Goal: Task Accomplishment & Management: Use online tool/utility

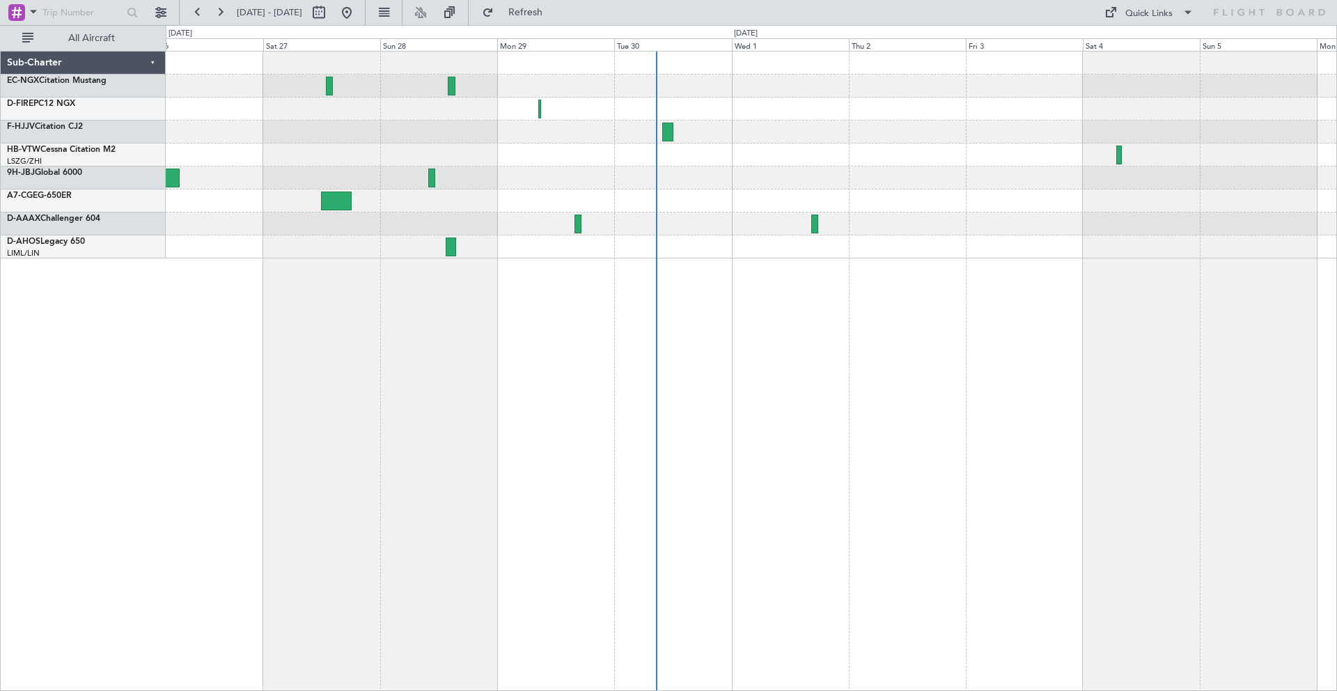
click at [919, 225] on div at bounding box center [751, 223] width 1171 height 23
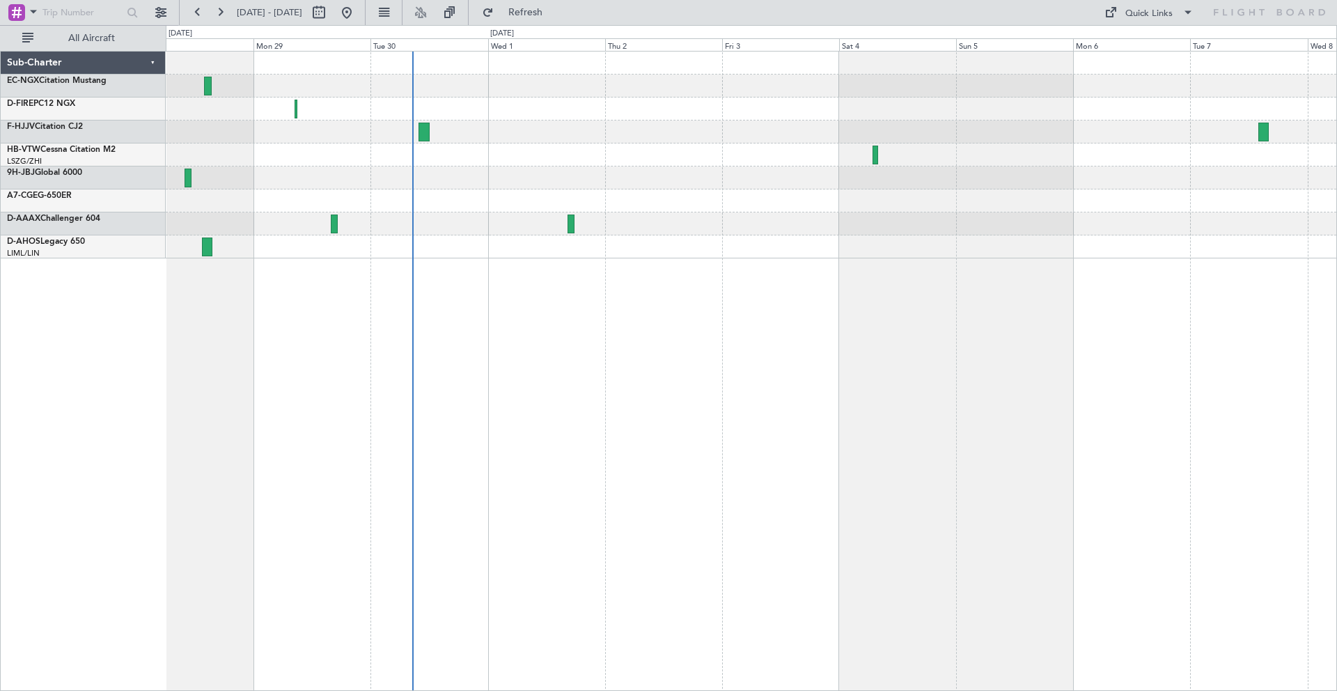
click at [614, 235] on div at bounding box center [751, 155] width 1171 height 207
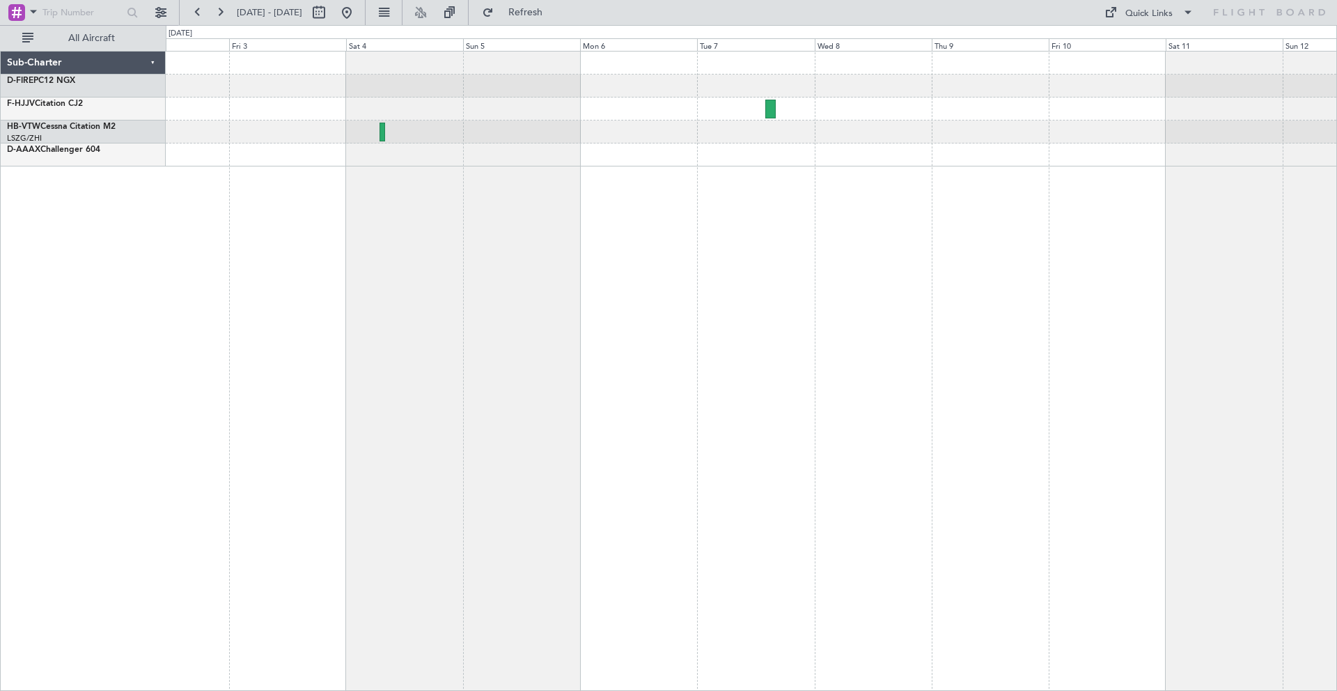
click at [446, 164] on div at bounding box center [751, 109] width 1171 height 115
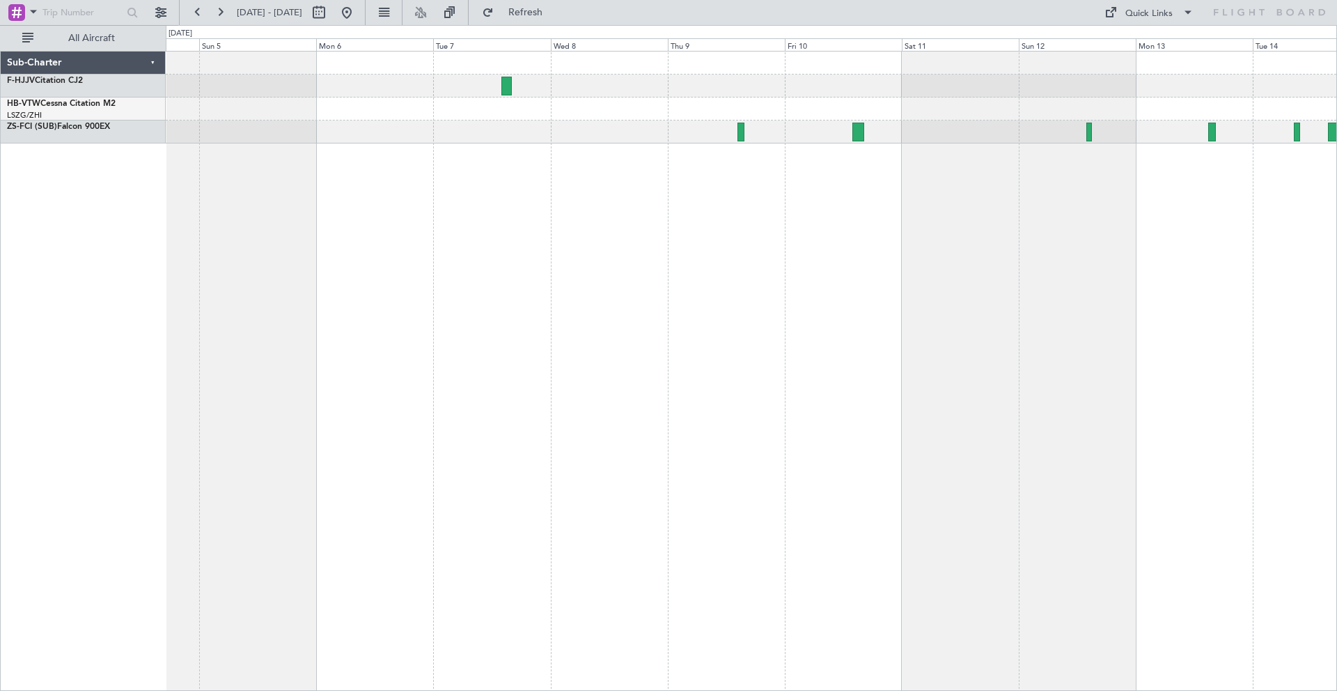
click at [929, 133] on div at bounding box center [751, 131] width 1171 height 23
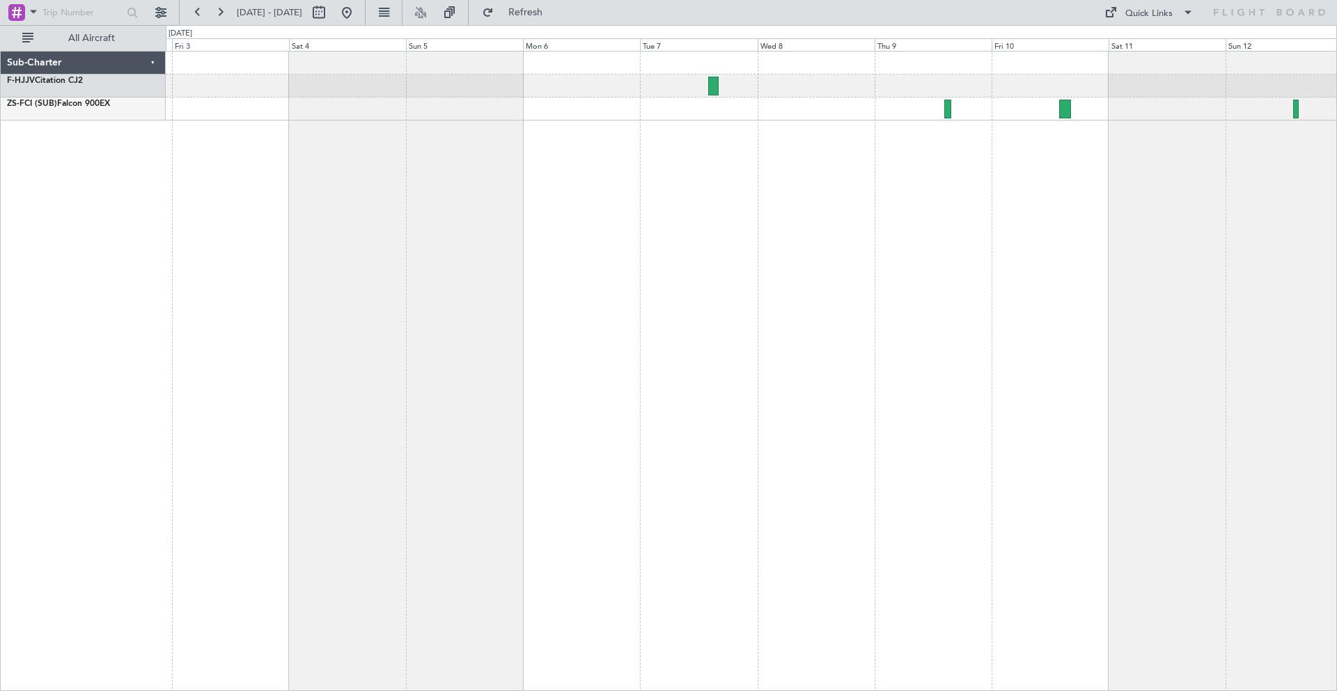
click at [905, 178] on div at bounding box center [751, 371] width 1171 height 640
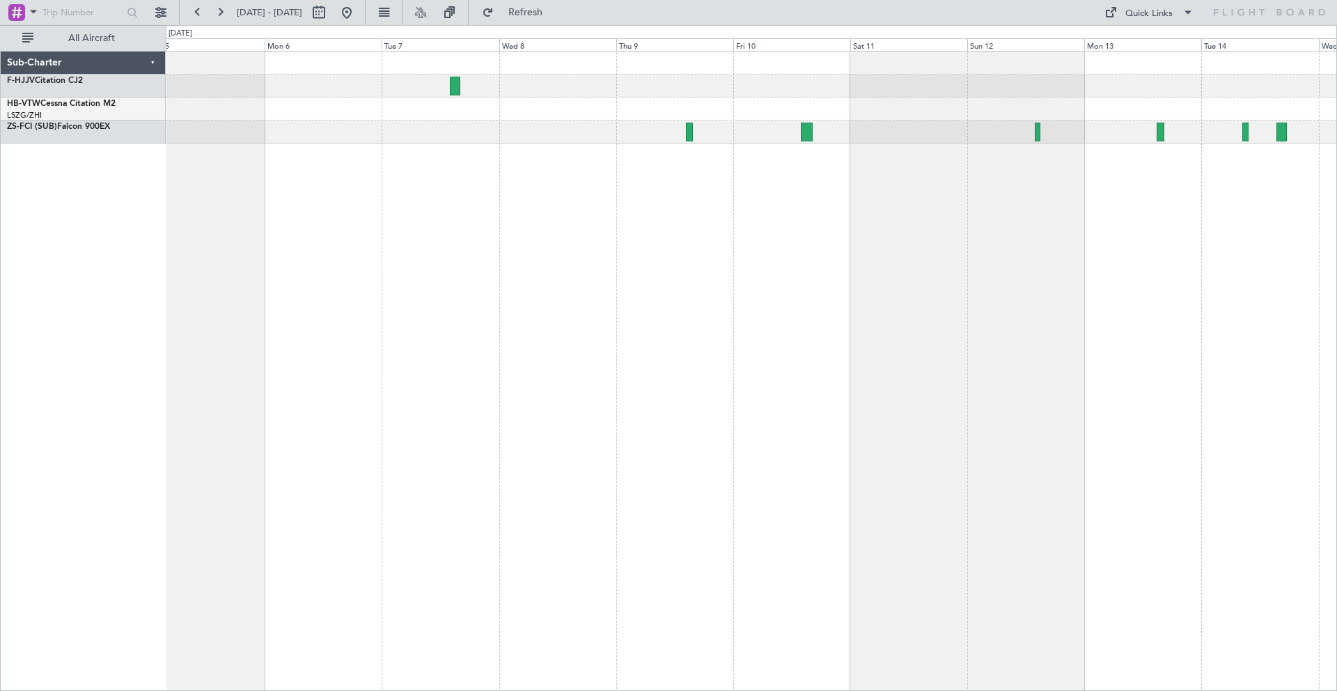
click at [481, 120] on div at bounding box center [751, 131] width 1171 height 23
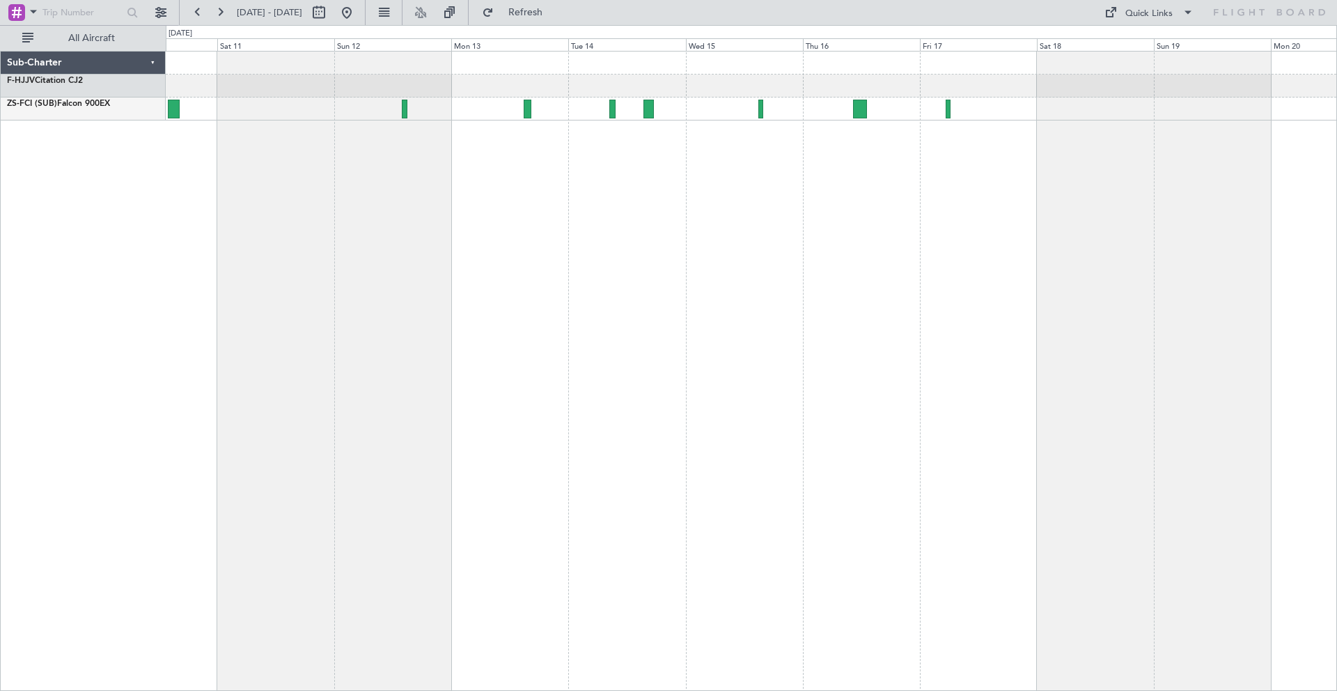
click at [592, 179] on div at bounding box center [751, 371] width 1171 height 640
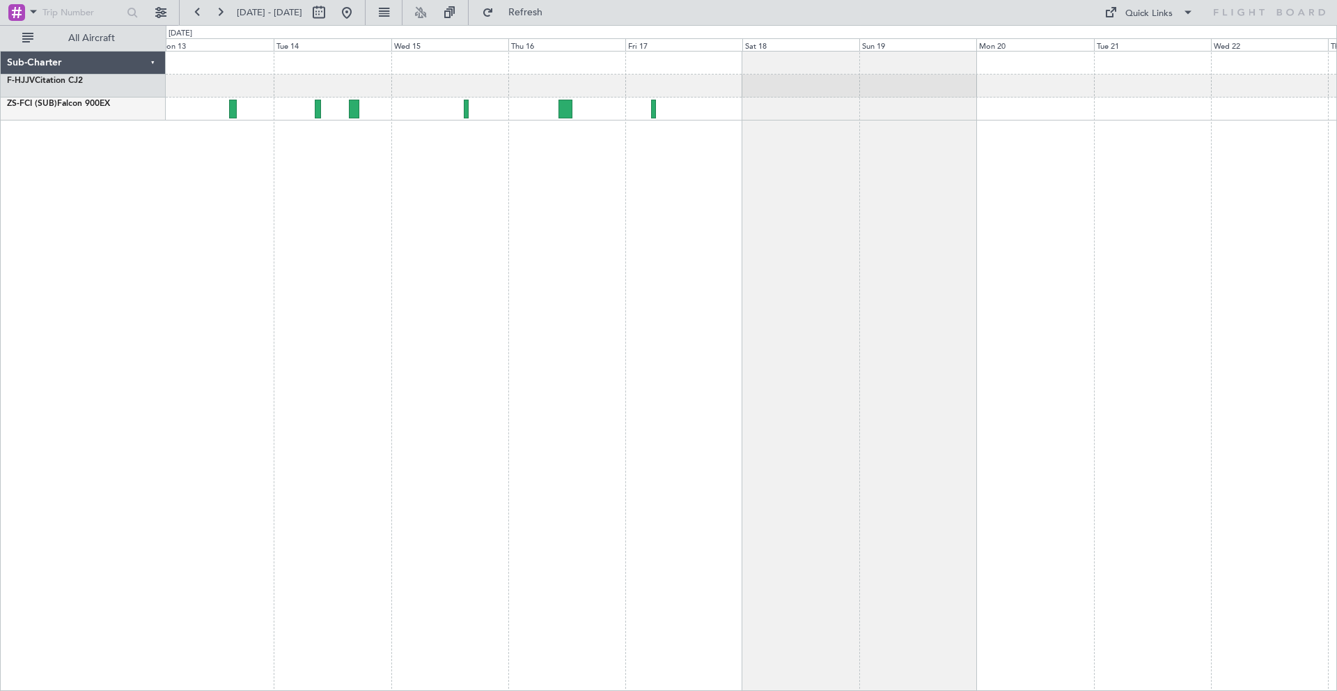
click at [708, 173] on div at bounding box center [751, 371] width 1171 height 640
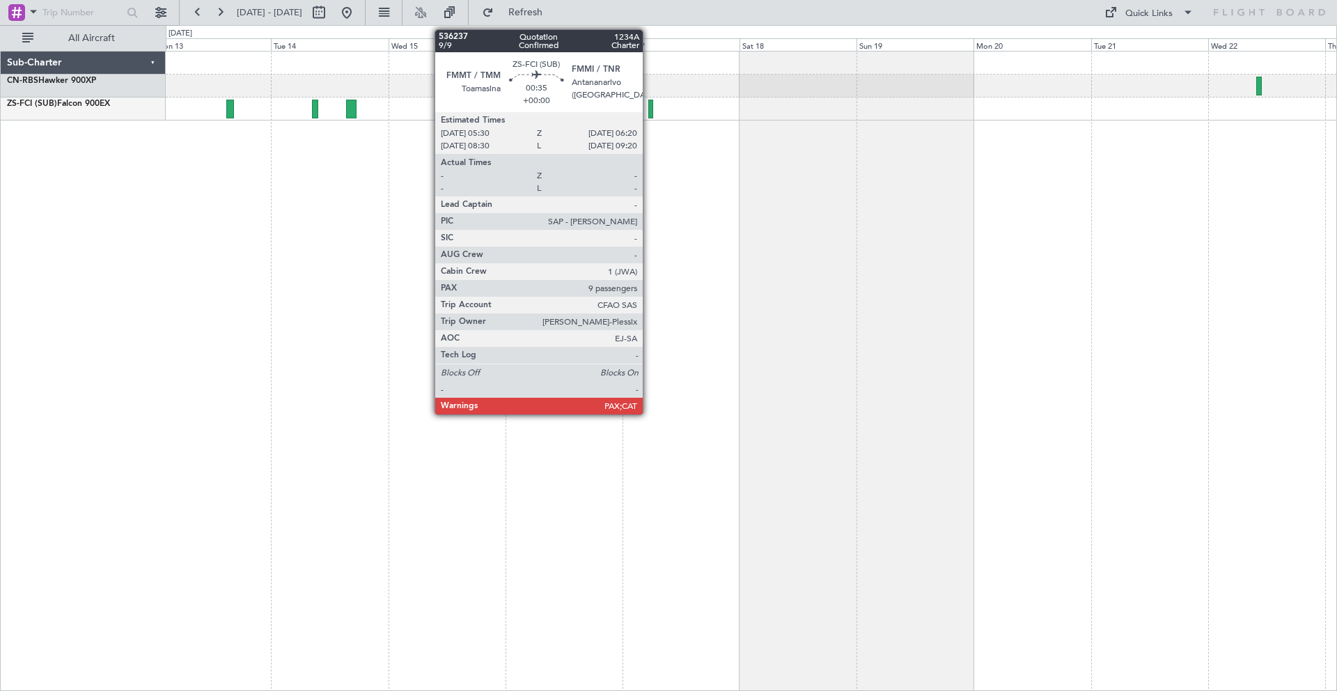
click at [1008, 176] on div at bounding box center [751, 371] width 1171 height 640
click at [809, 150] on div at bounding box center [751, 371] width 1171 height 640
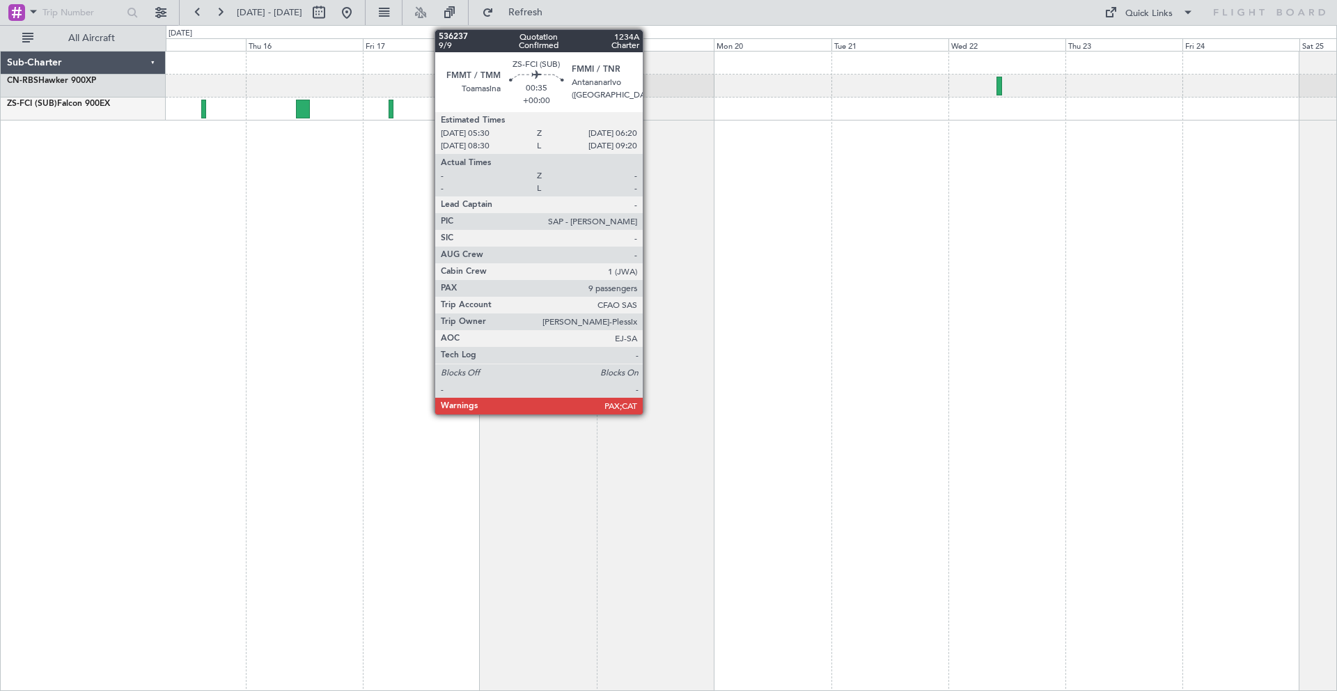
click at [693, 130] on div at bounding box center [751, 371] width 1171 height 640
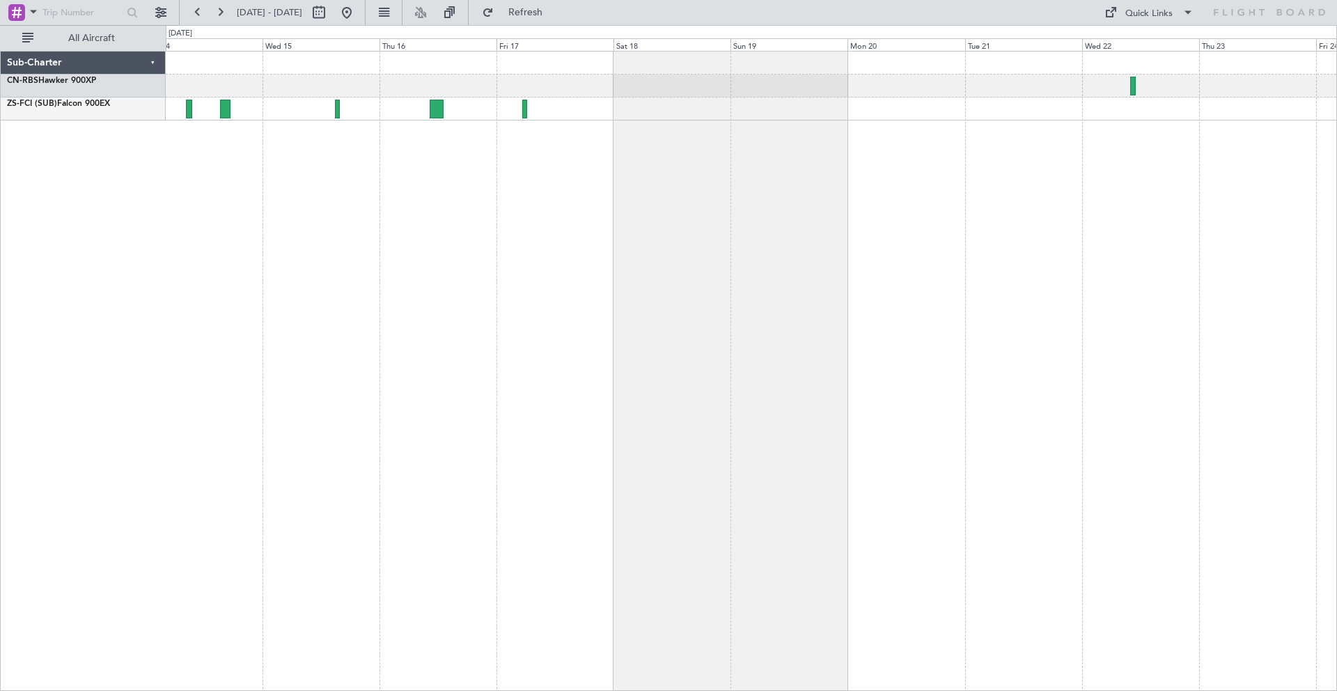
click at [771, 100] on div at bounding box center [751, 86] width 1171 height 69
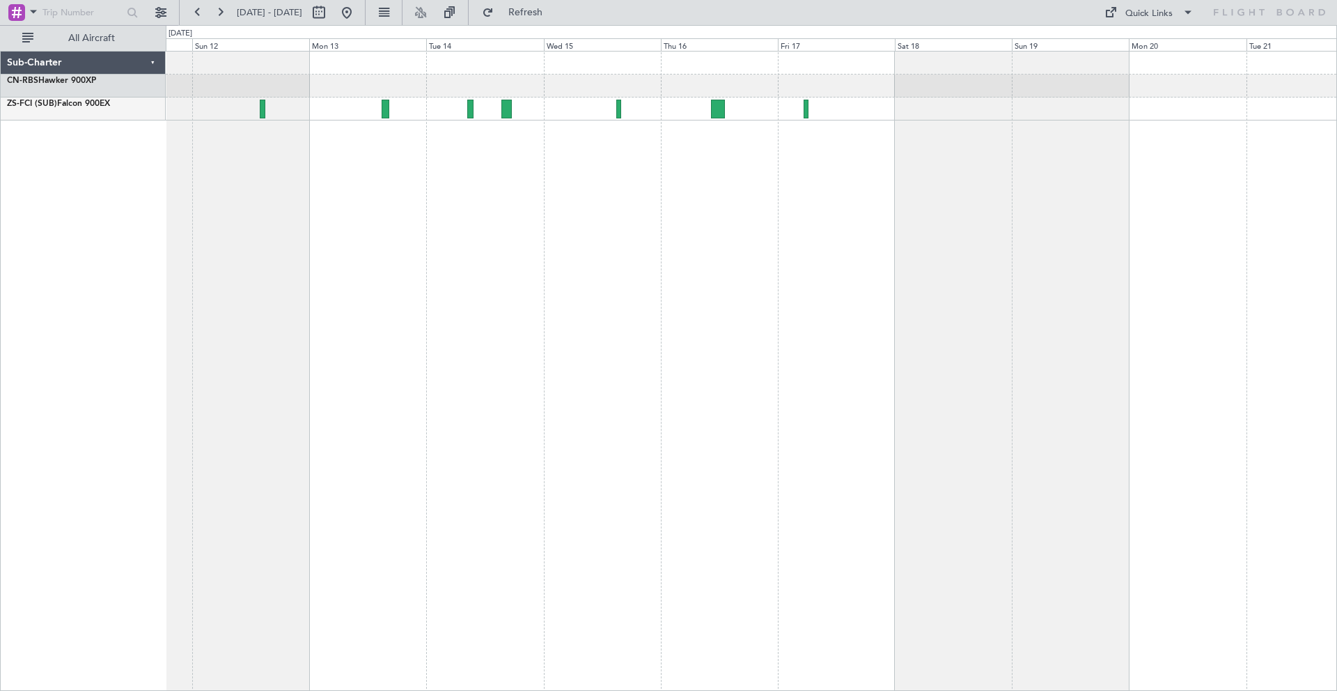
click at [757, 94] on div at bounding box center [751, 86] width 1171 height 23
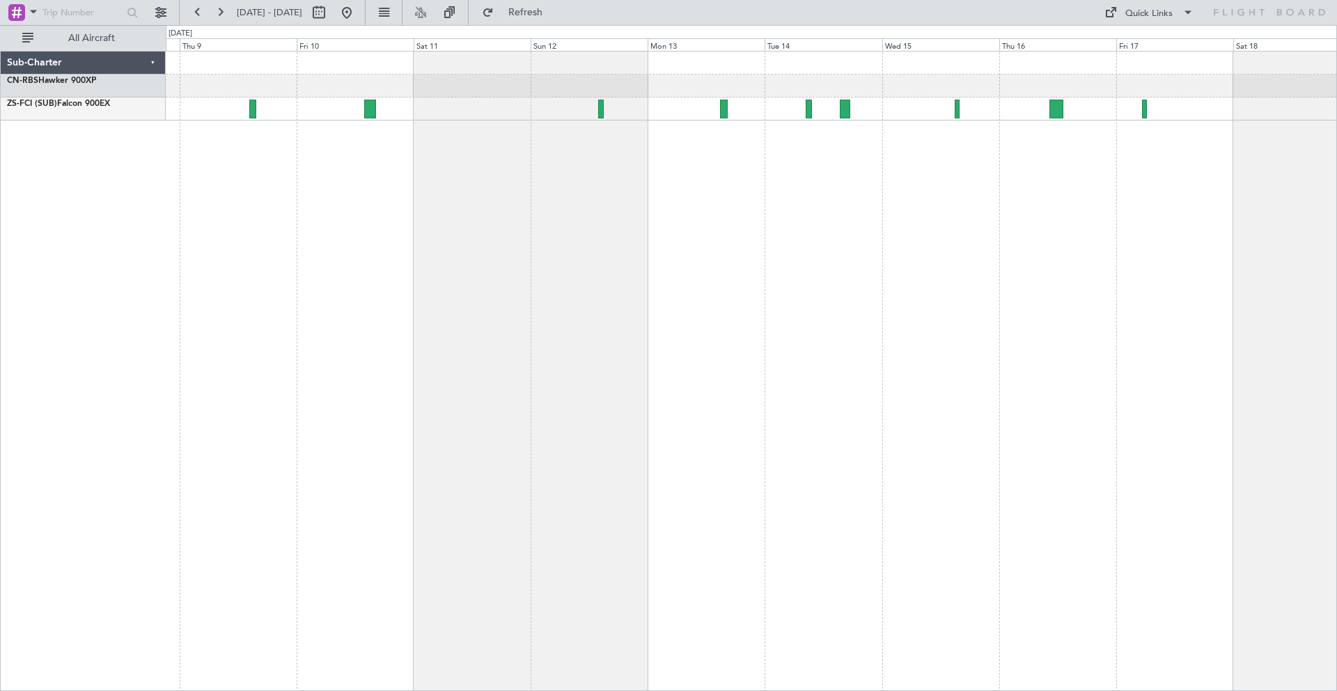
click at [795, 94] on div at bounding box center [751, 86] width 1171 height 23
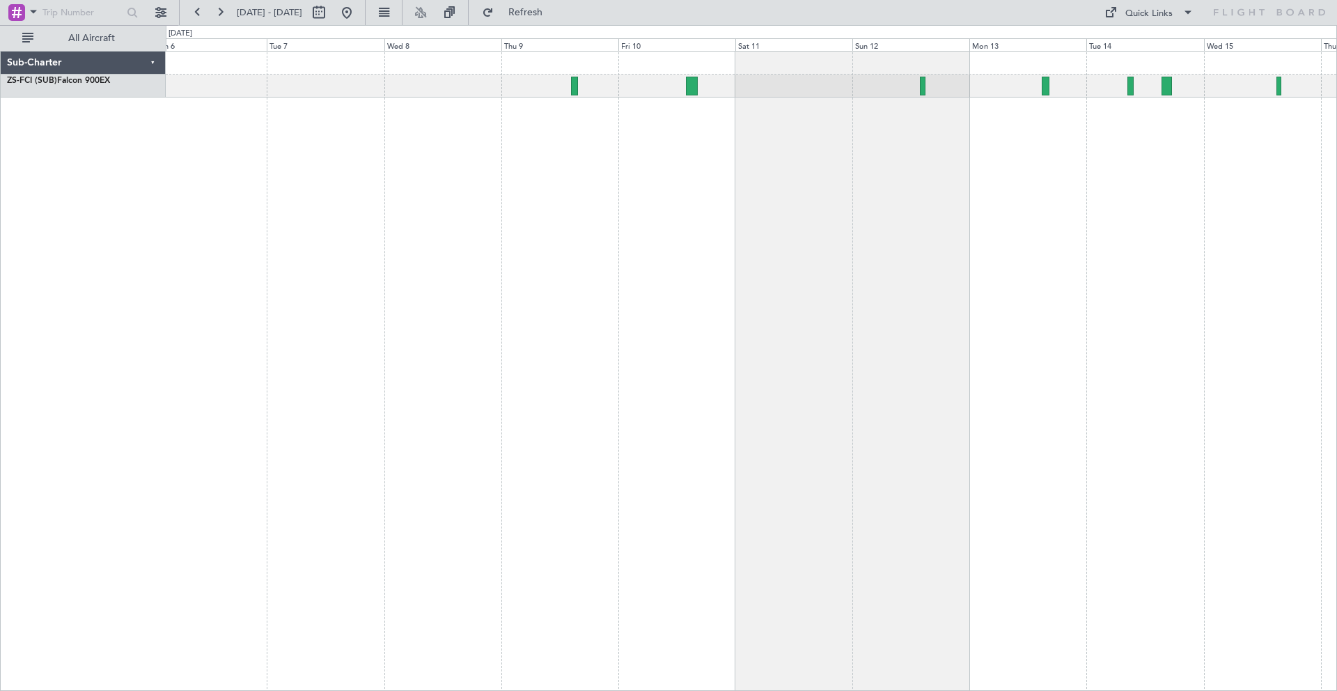
click at [627, 241] on div at bounding box center [751, 371] width 1171 height 640
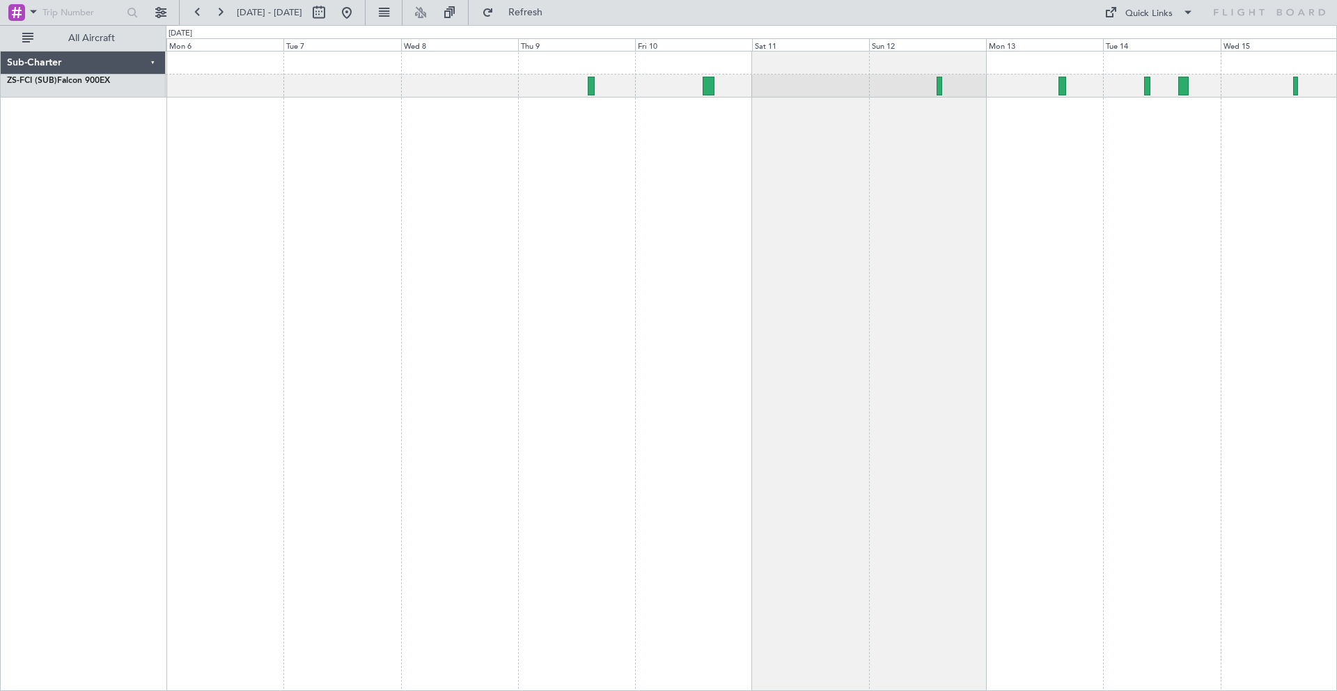
click at [723, 215] on div at bounding box center [751, 371] width 1171 height 640
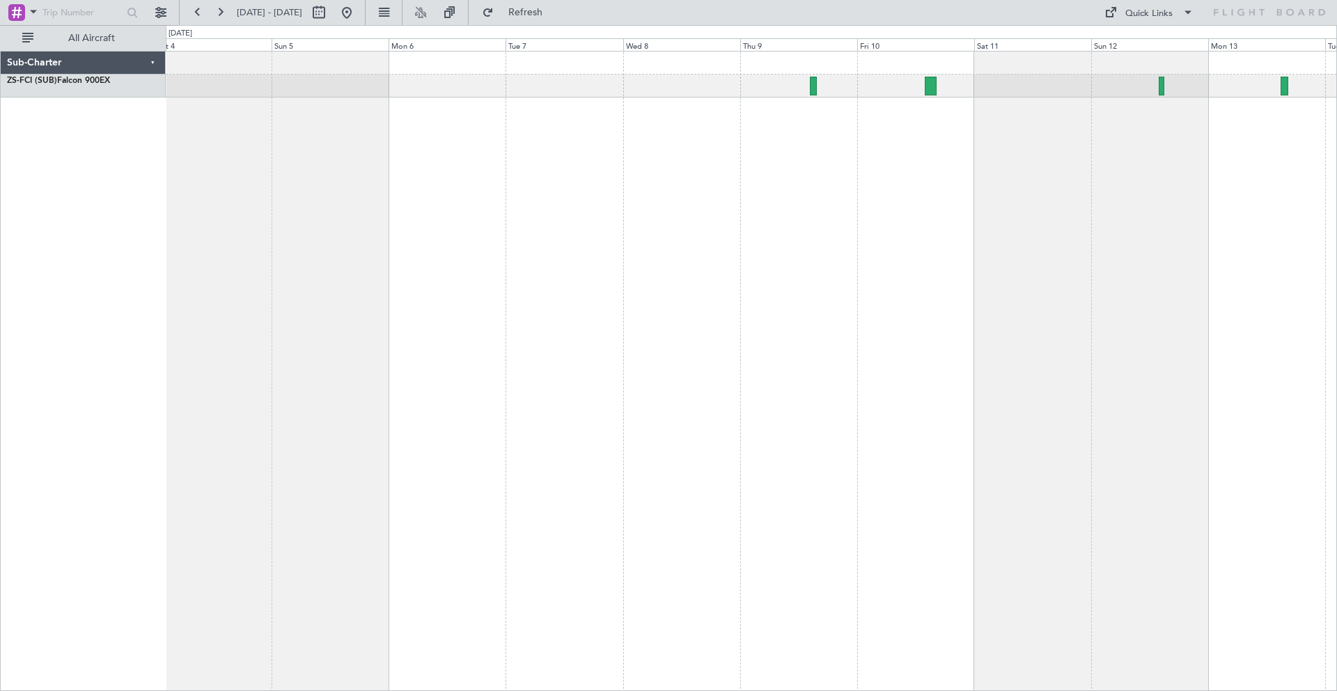
click at [709, 180] on div at bounding box center [751, 371] width 1171 height 640
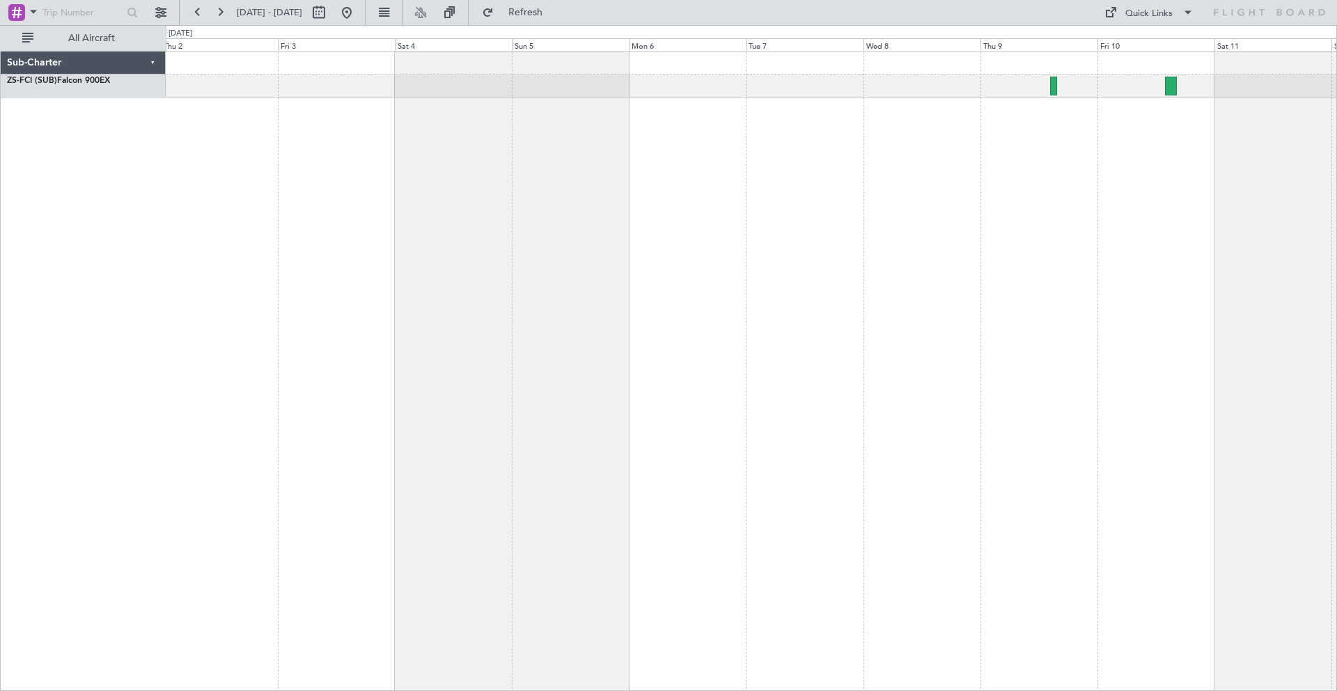
click at [689, 131] on div at bounding box center [751, 371] width 1171 height 640
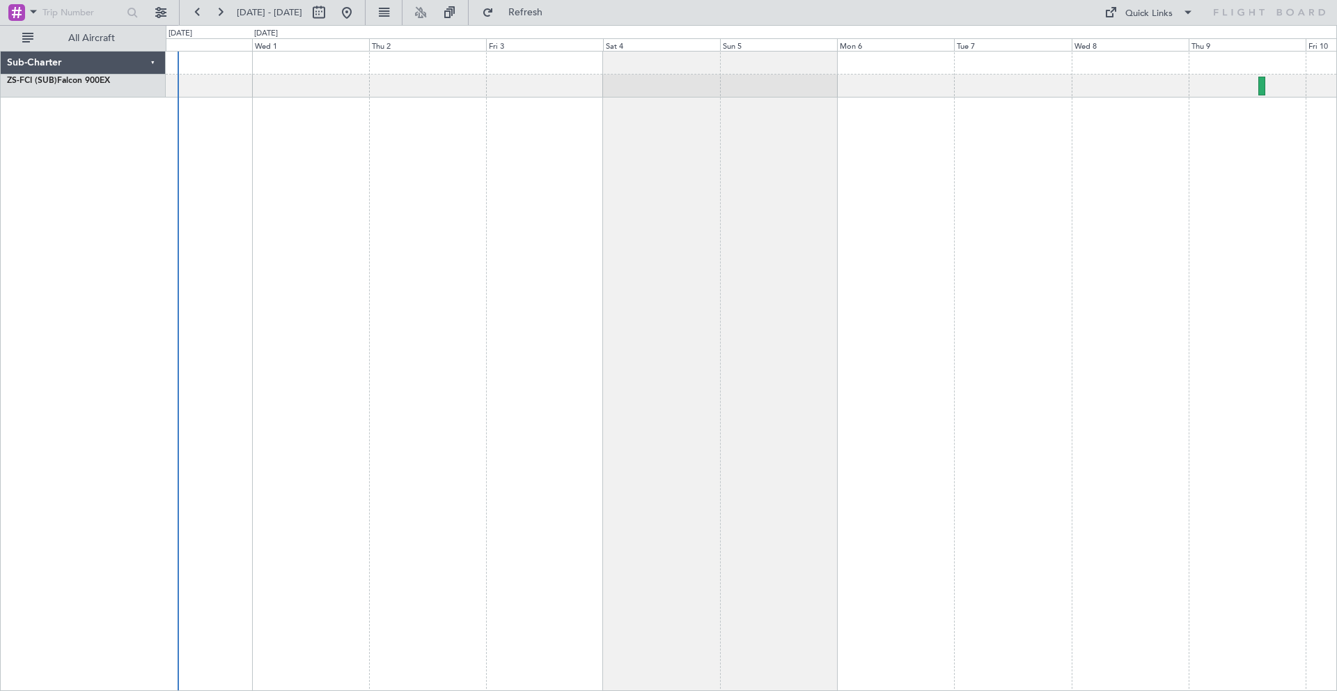
click at [620, 132] on div at bounding box center [751, 371] width 1171 height 640
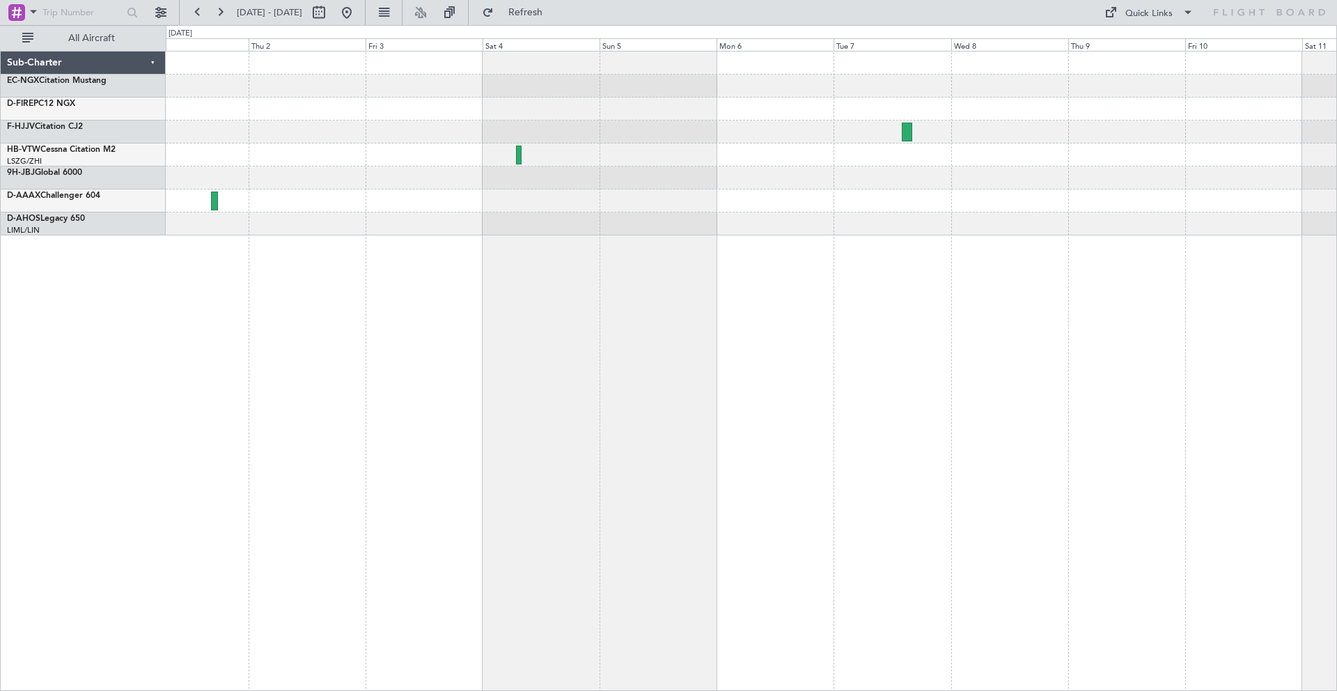
click at [497, 196] on div at bounding box center [751, 200] width 1171 height 23
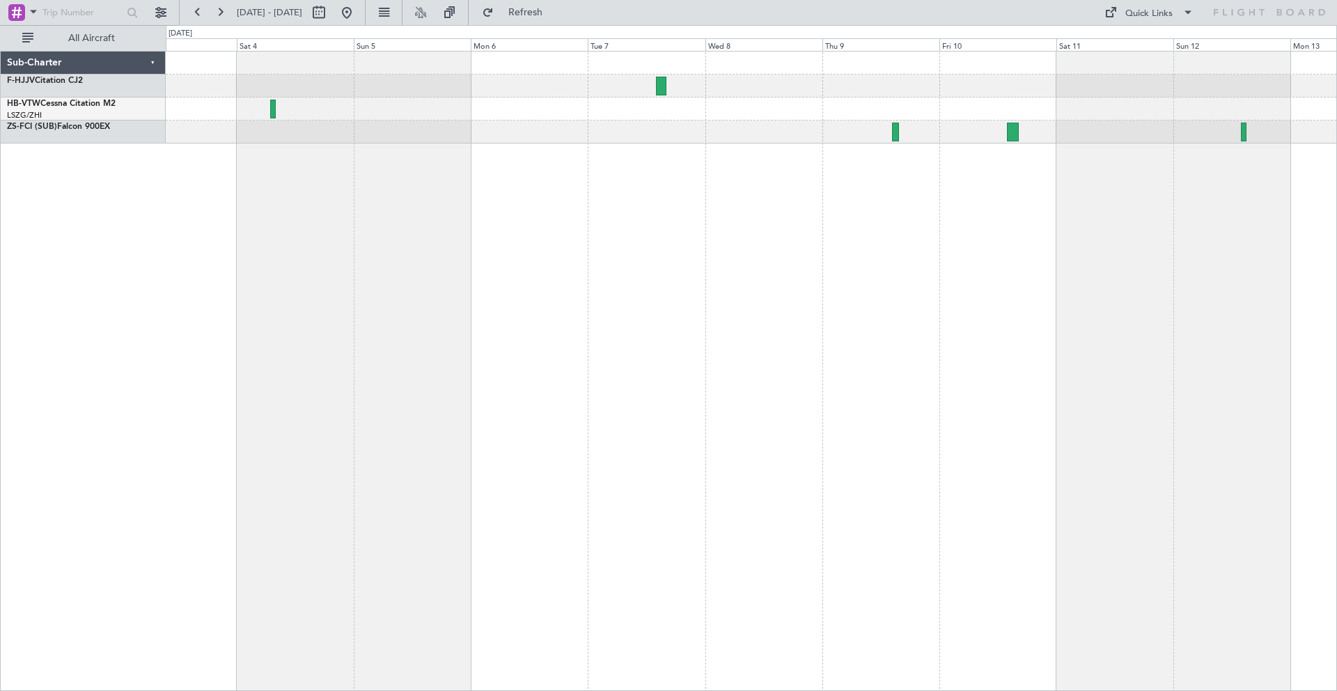
click at [491, 92] on div at bounding box center [751, 86] width 1171 height 23
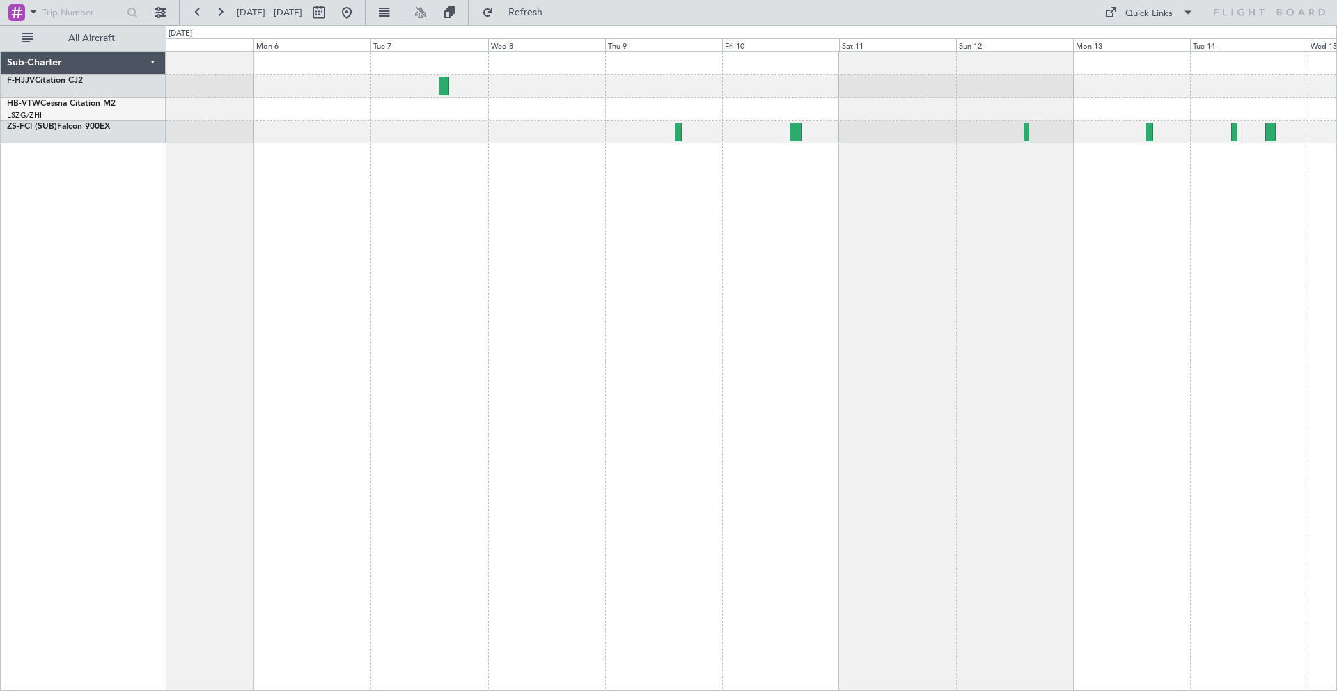
click at [501, 91] on div at bounding box center [751, 98] width 1171 height 92
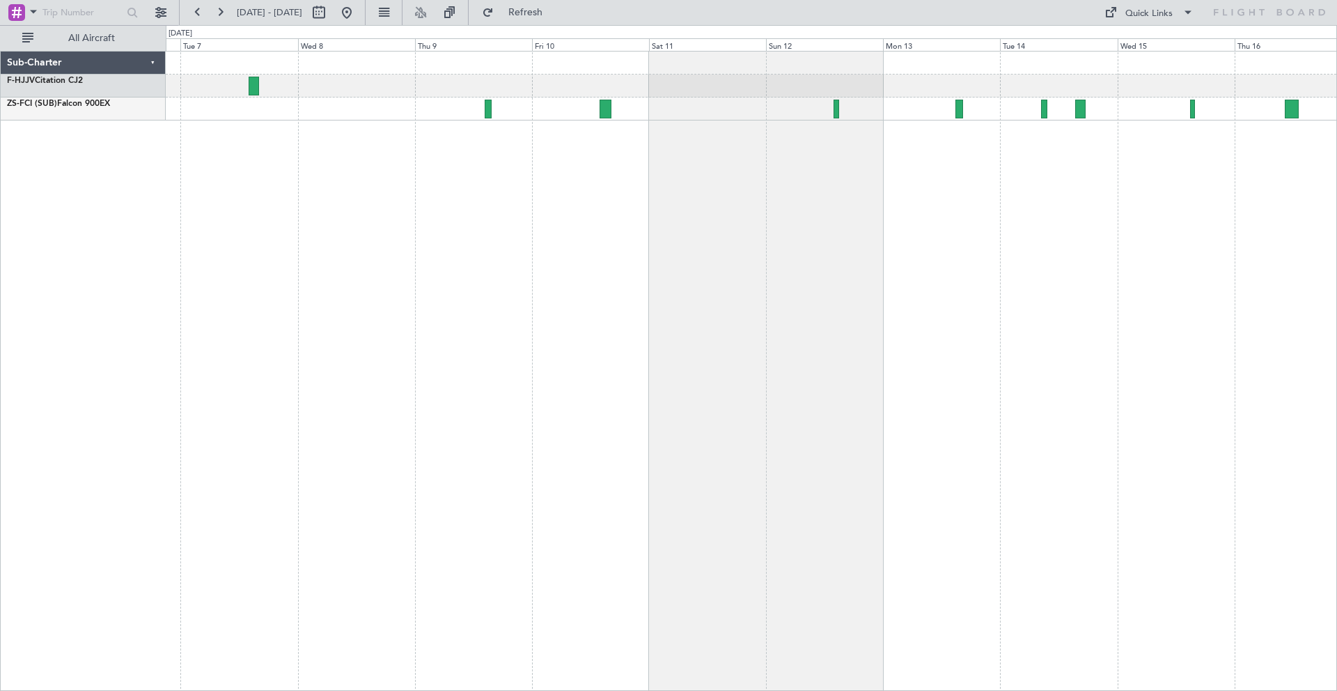
click at [531, 207] on div at bounding box center [751, 371] width 1171 height 640
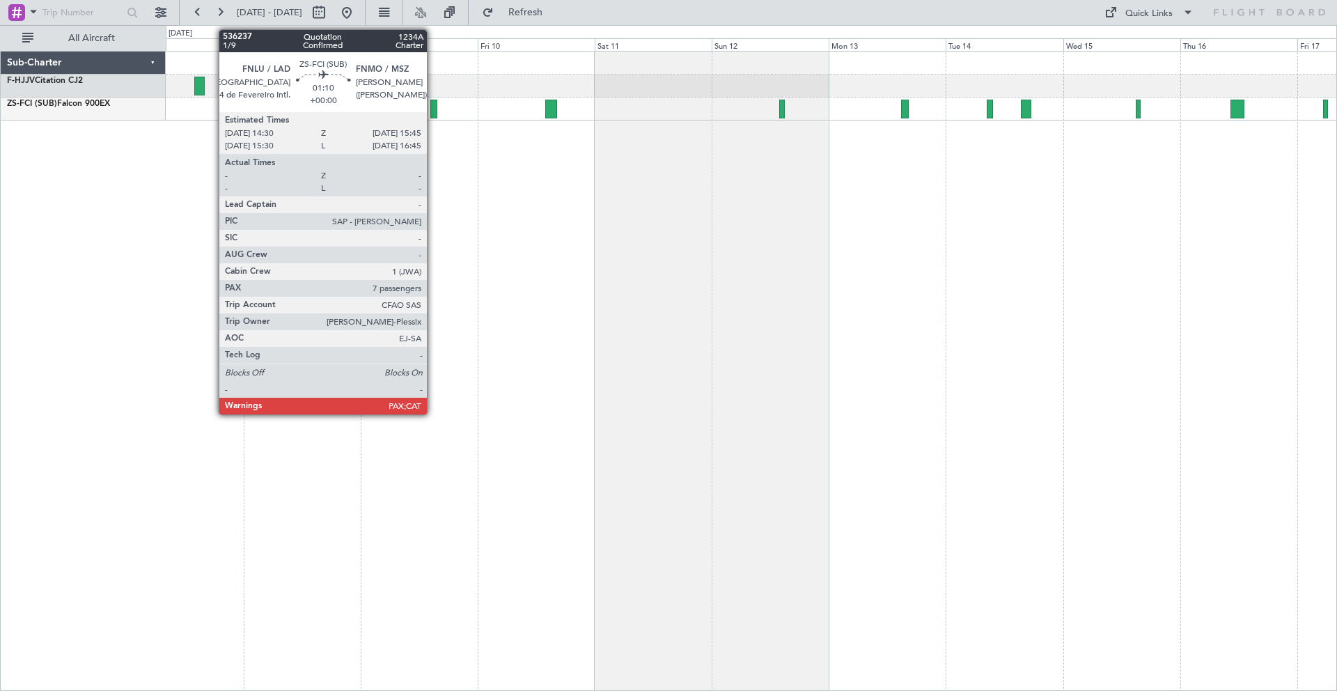
click at [433, 107] on div at bounding box center [433, 109] width 6 height 19
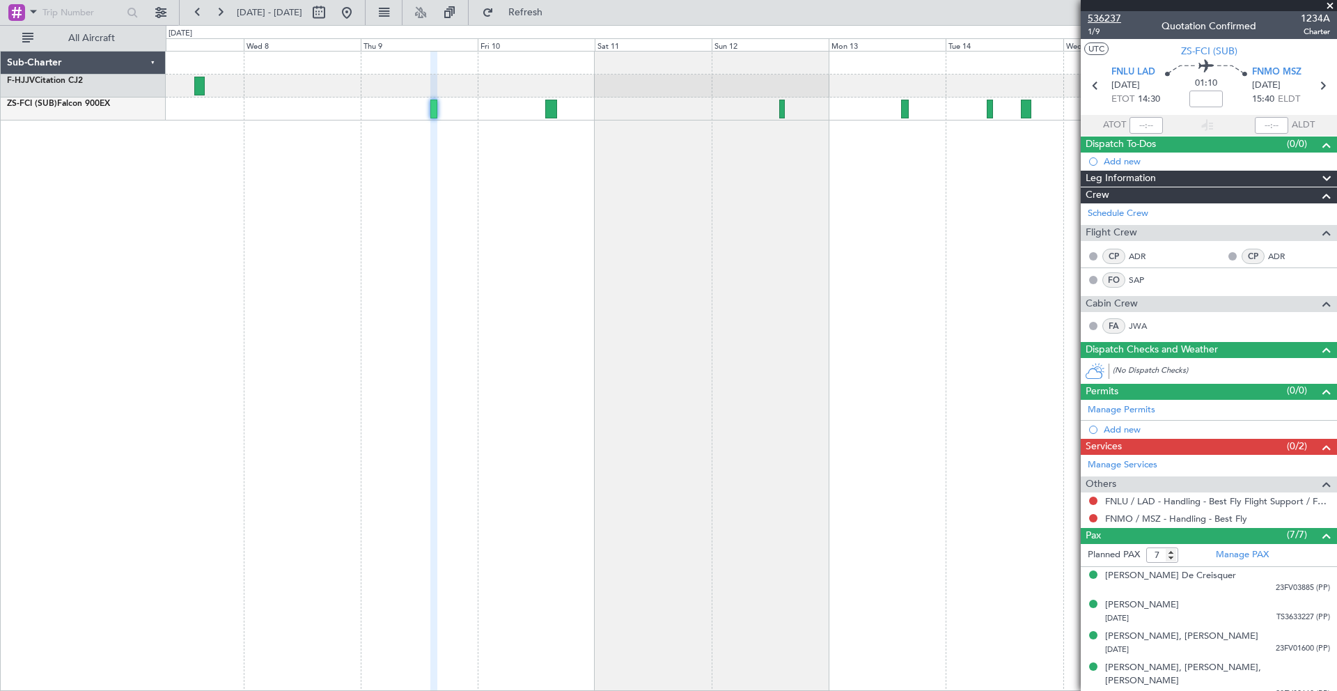
click at [1109, 16] on span "536237" at bounding box center [1104, 18] width 33 height 15
type input "8"
click at [1331, 10] on span at bounding box center [1330, 6] width 14 height 13
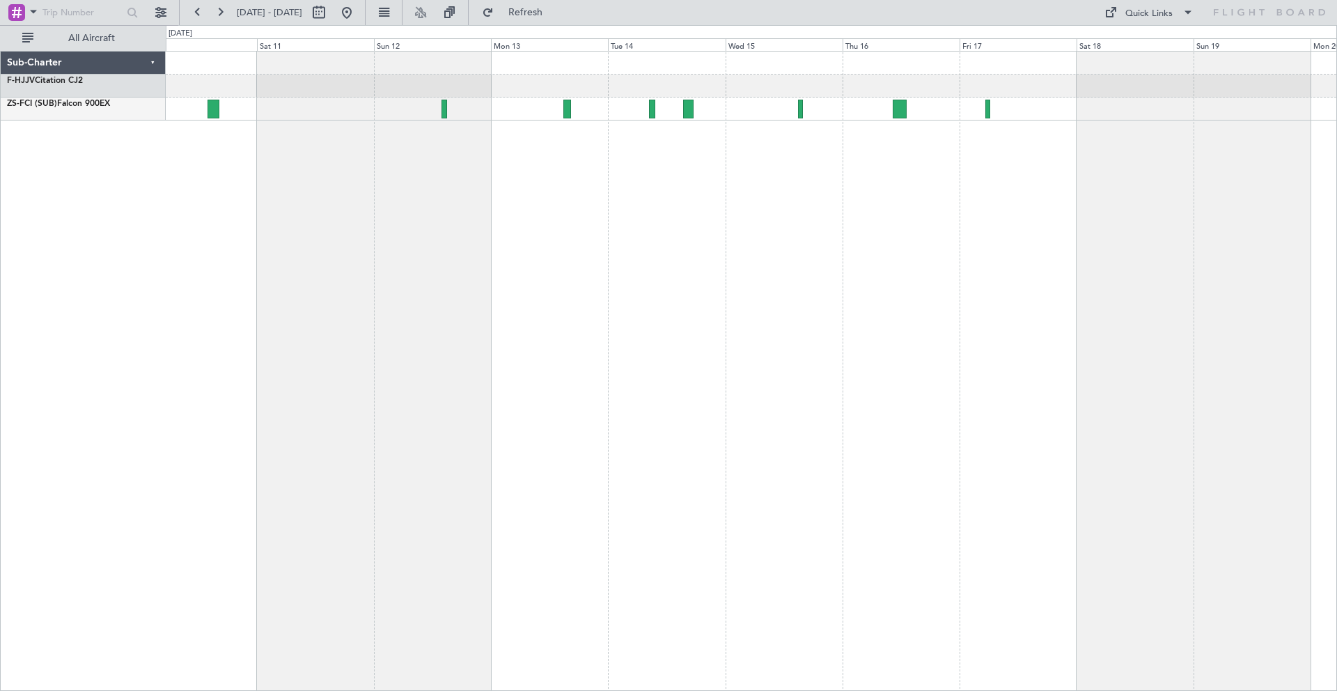
click at [486, 155] on div at bounding box center [751, 371] width 1171 height 640
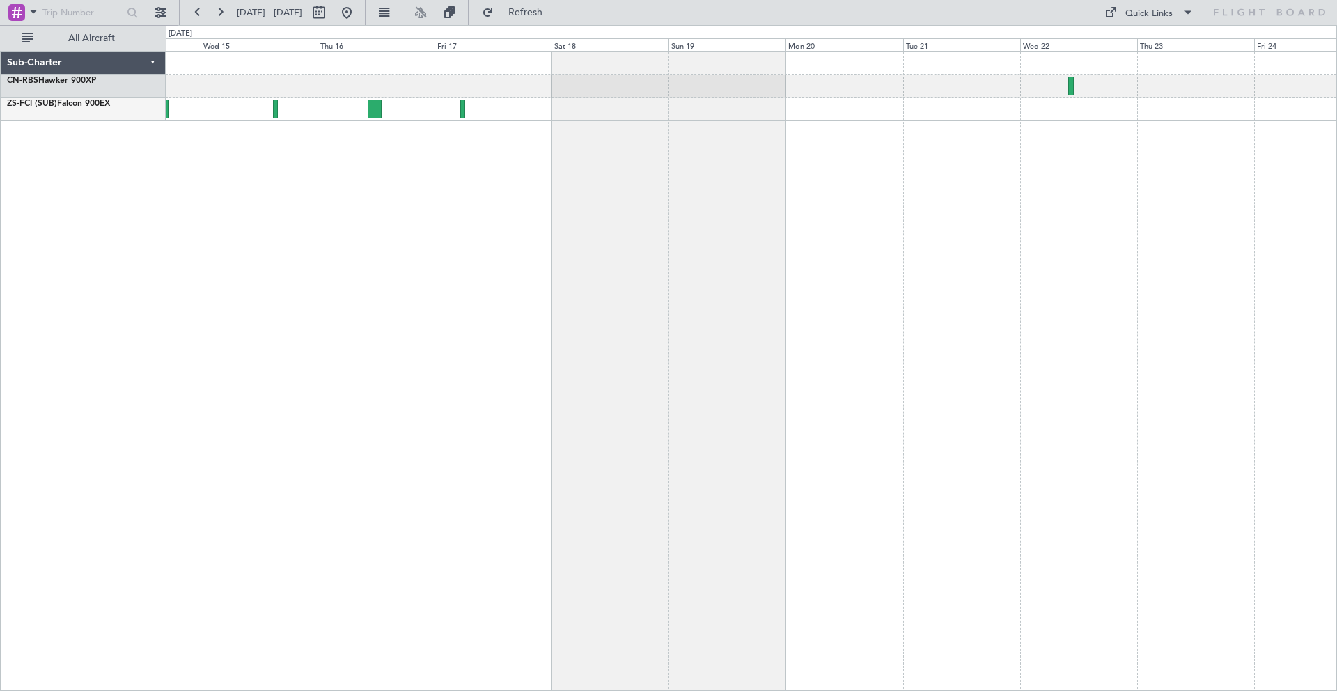
click at [619, 119] on div at bounding box center [751, 371] width 1171 height 640
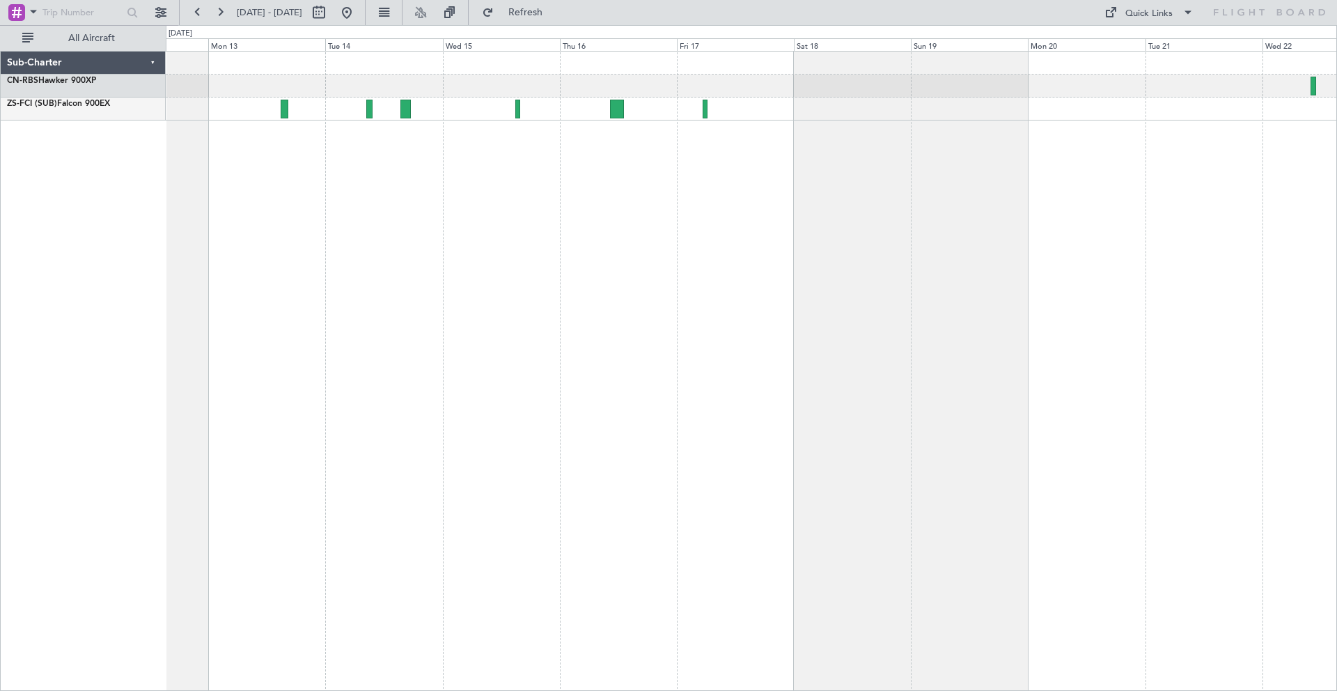
click at [749, 244] on div at bounding box center [751, 371] width 1171 height 640
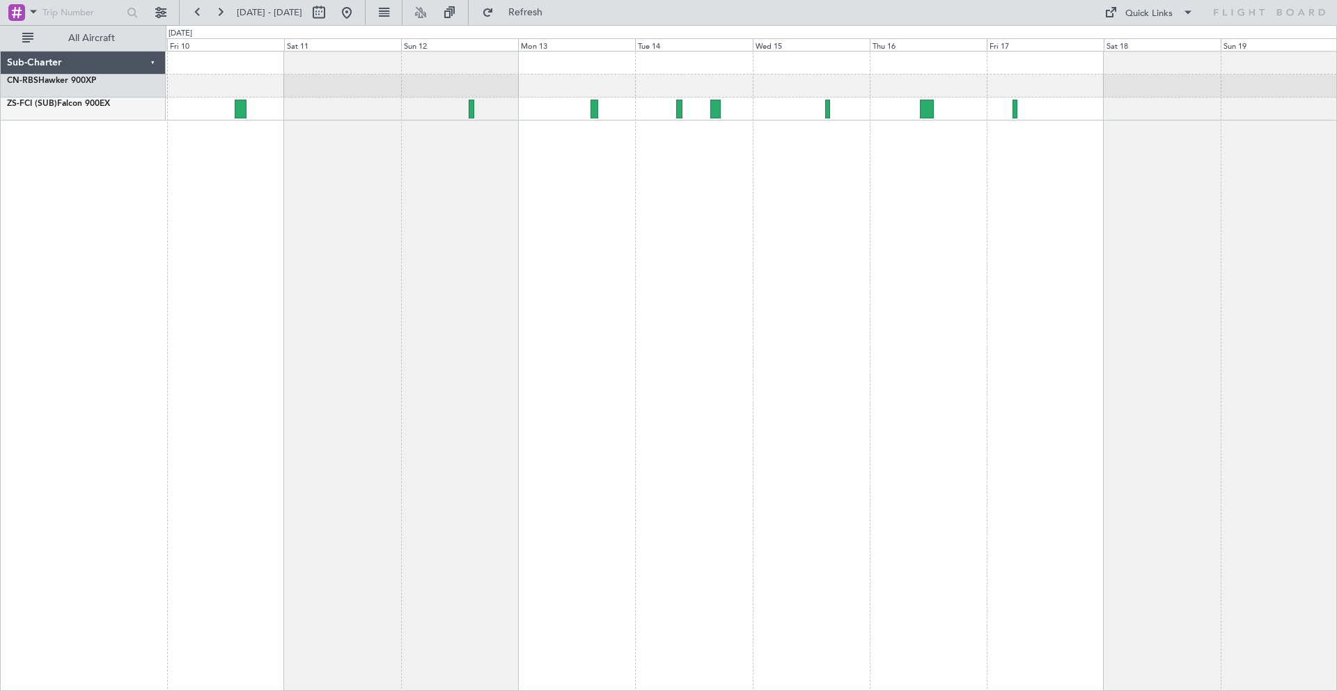
click at [781, 268] on div at bounding box center [751, 371] width 1171 height 640
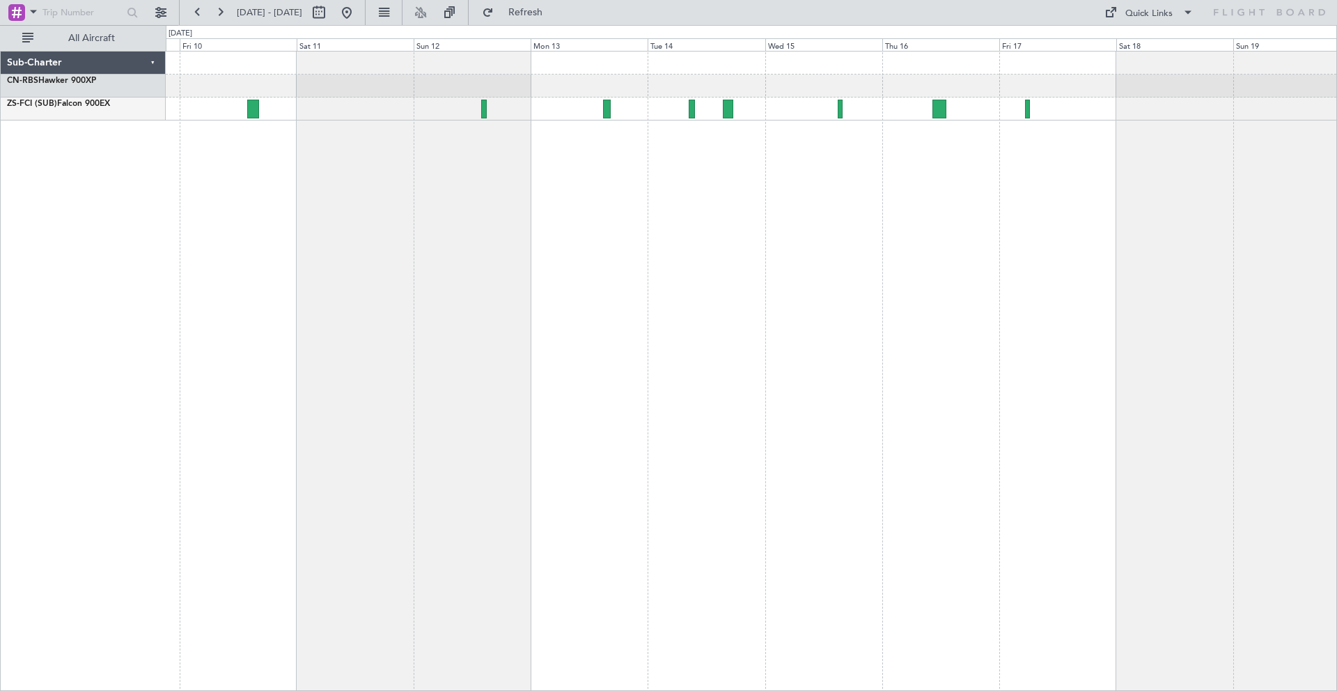
click at [712, 272] on div at bounding box center [751, 371] width 1171 height 640
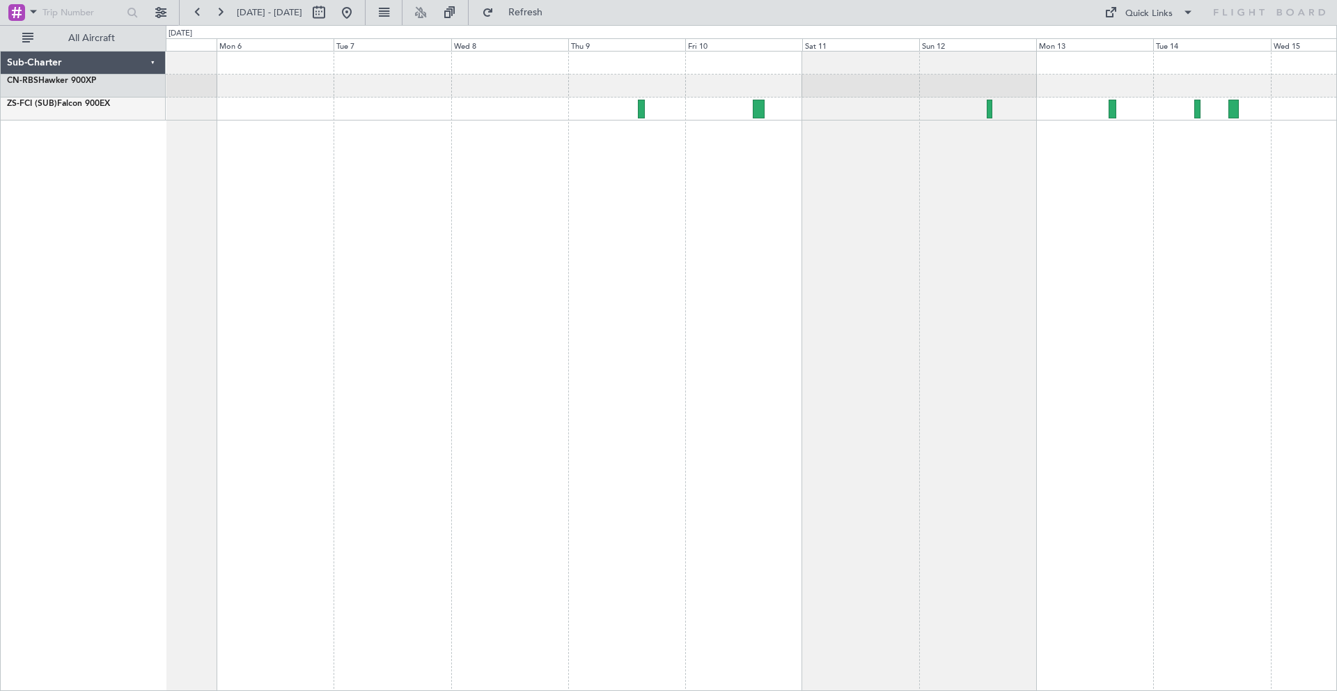
click at [483, 247] on div at bounding box center [751, 371] width 1171 height 640
